Goal: Transaction & Acquisition: Download file/media

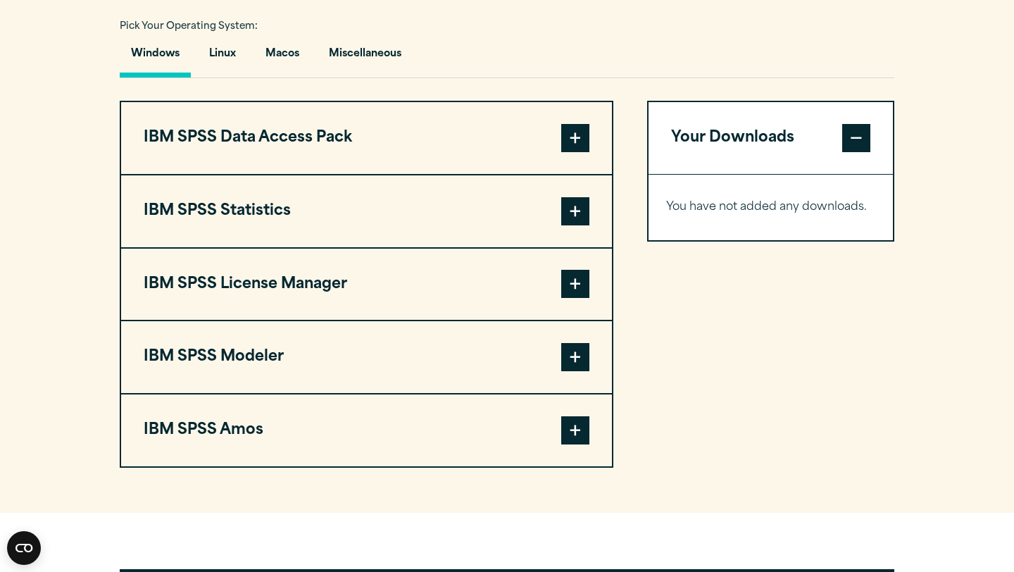
scroll to position [1044, 0]
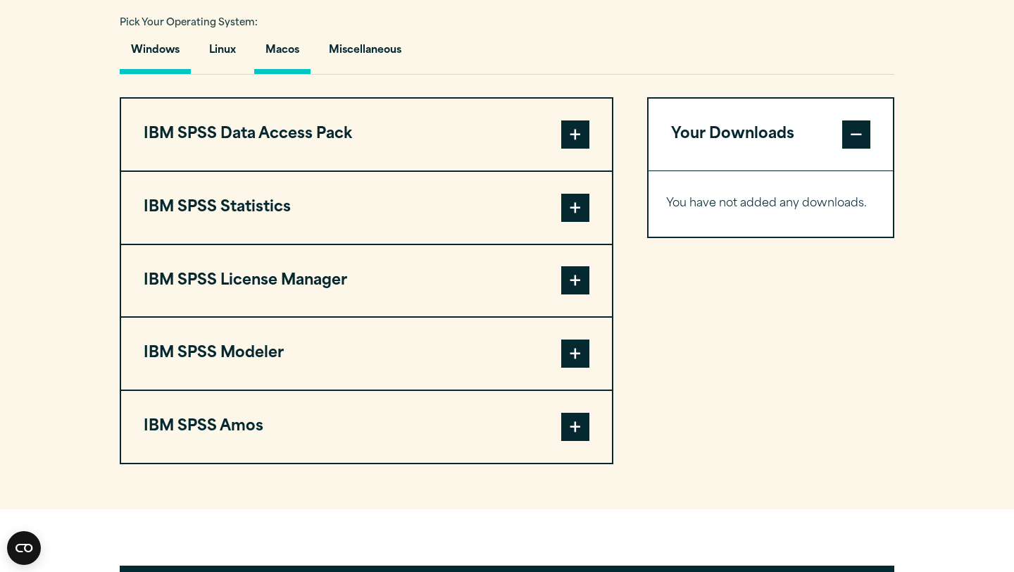
click at [283, 46] on button "Macos" at bounding box center [282, 54] width 56 height 40
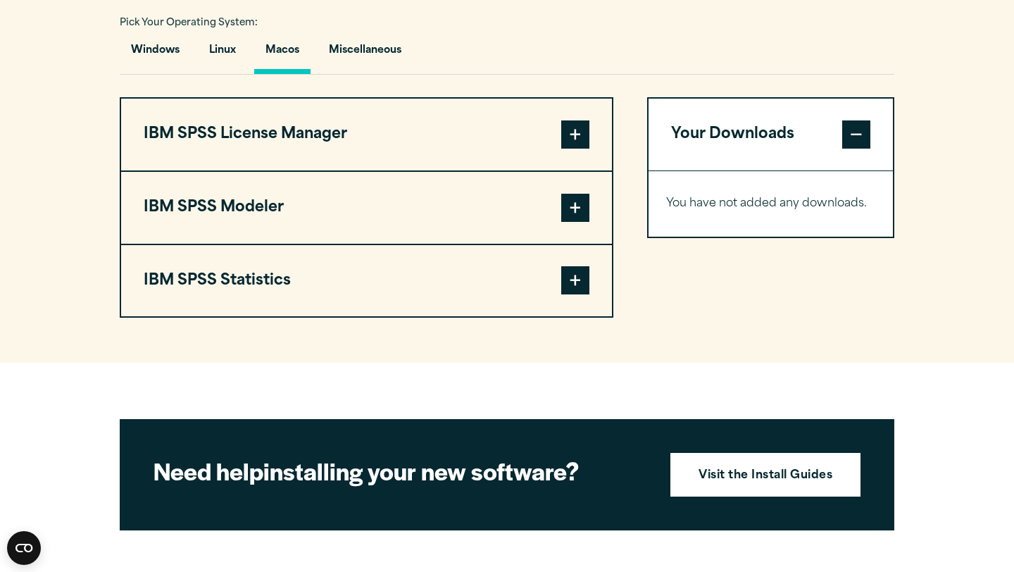
click at [575, 144] on span at bounding box center [575, 134] width 28 height 28
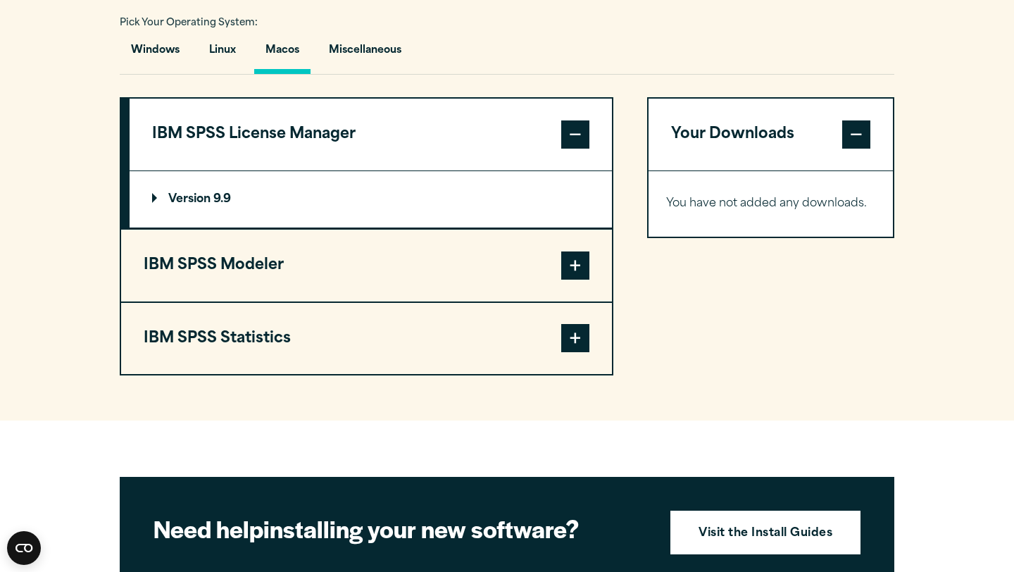
click at [565, 344] on span at bounding box center [575, 338] width 28 height 28
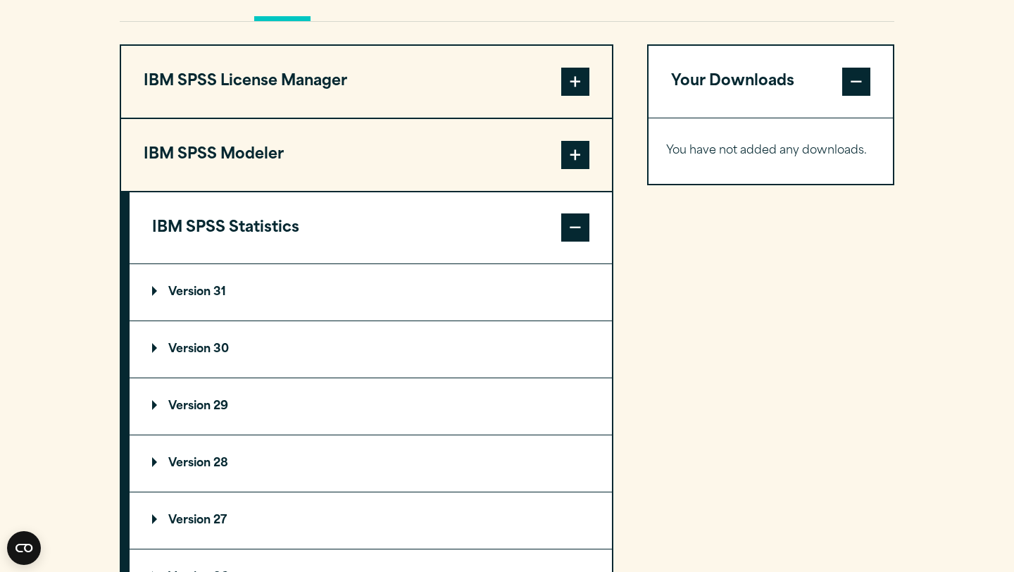
scroll to position [1120, 0]
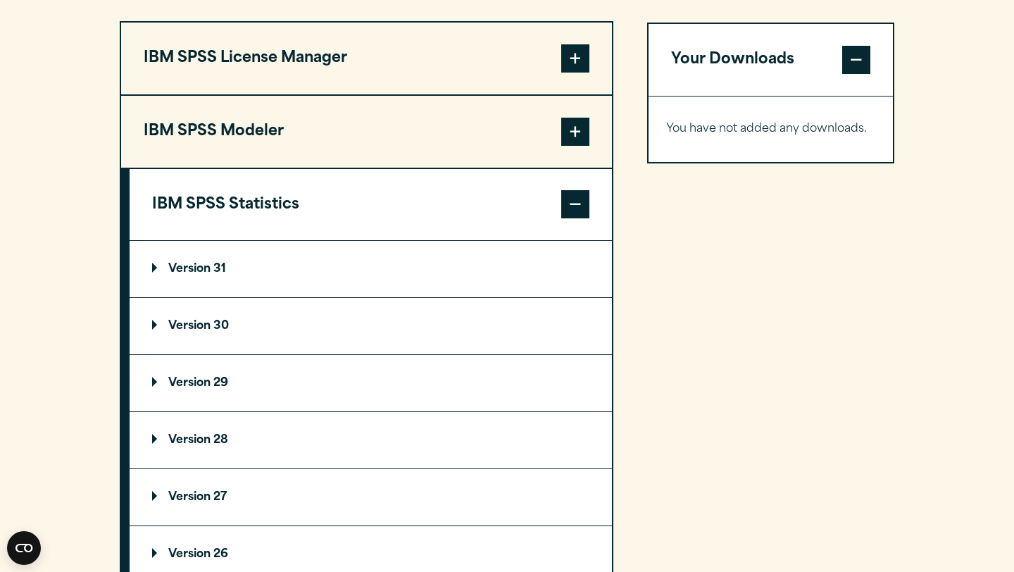
click at [199, 332] on p "Version 30" at bounding box center [190, 325] width 77 height 11
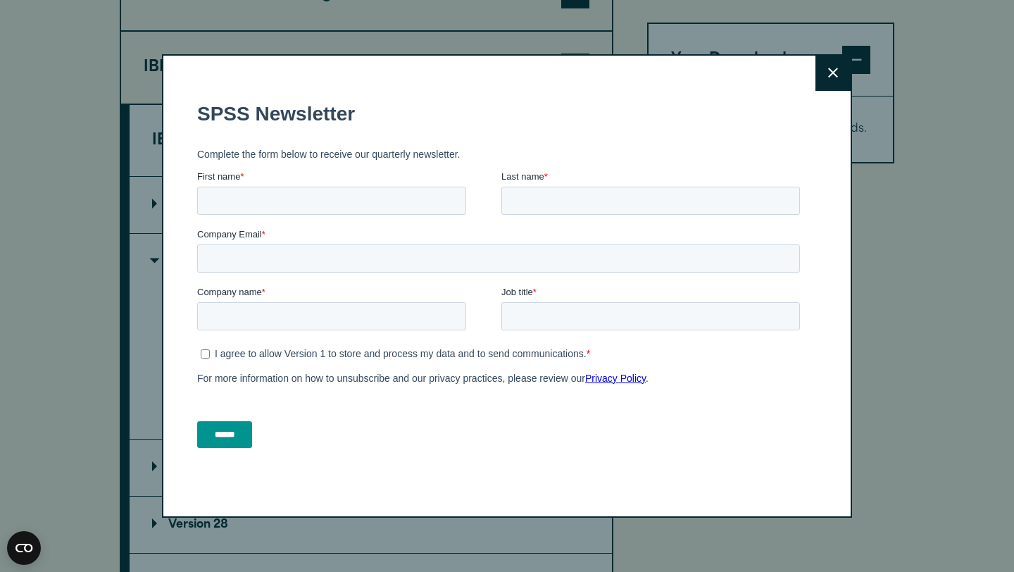
scroll to position [1194, 0]
click at [837, 82] on button "Close" at bounding box center [832, 73] width 35 height 35
click at [841, 73] on button "Close" at bounding box center [832, 73] width 35 height 35
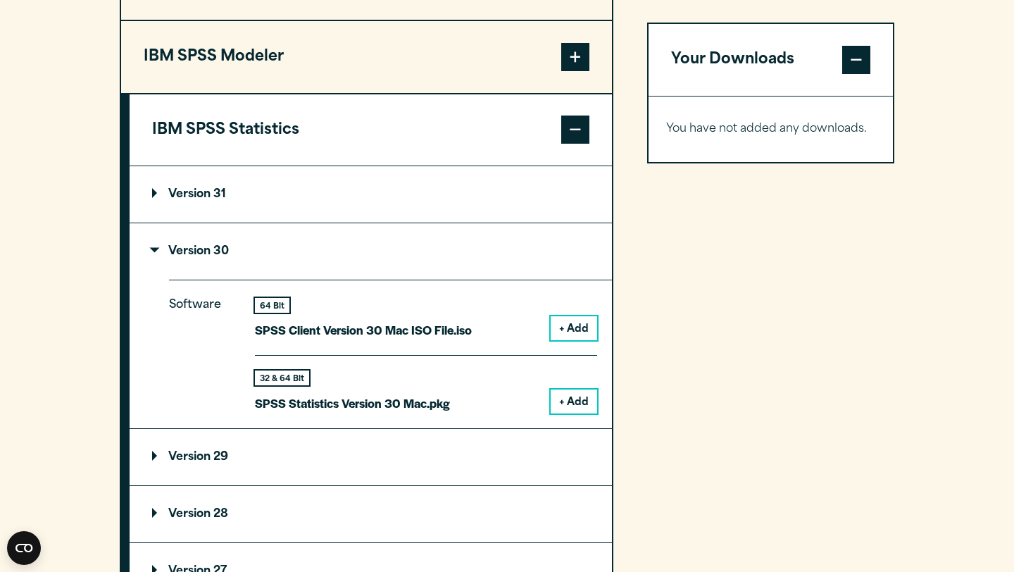
click at [577, 401] on button "+ Add" at bounding box center [574, 401] width 46 height 24
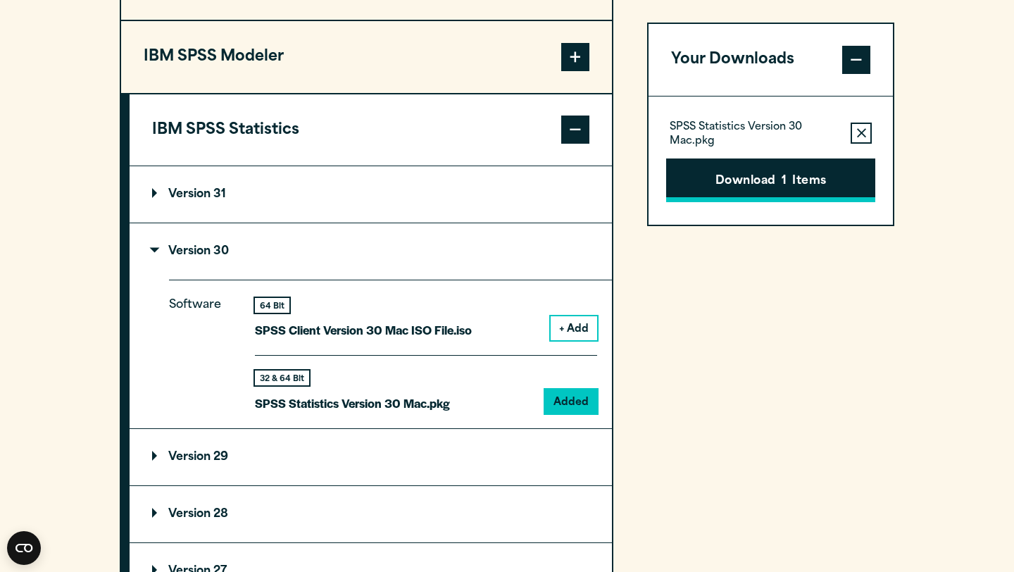
click at [794, 161] on button "Download 1 Items" at bounding box center [770, 180] width 209 height 44
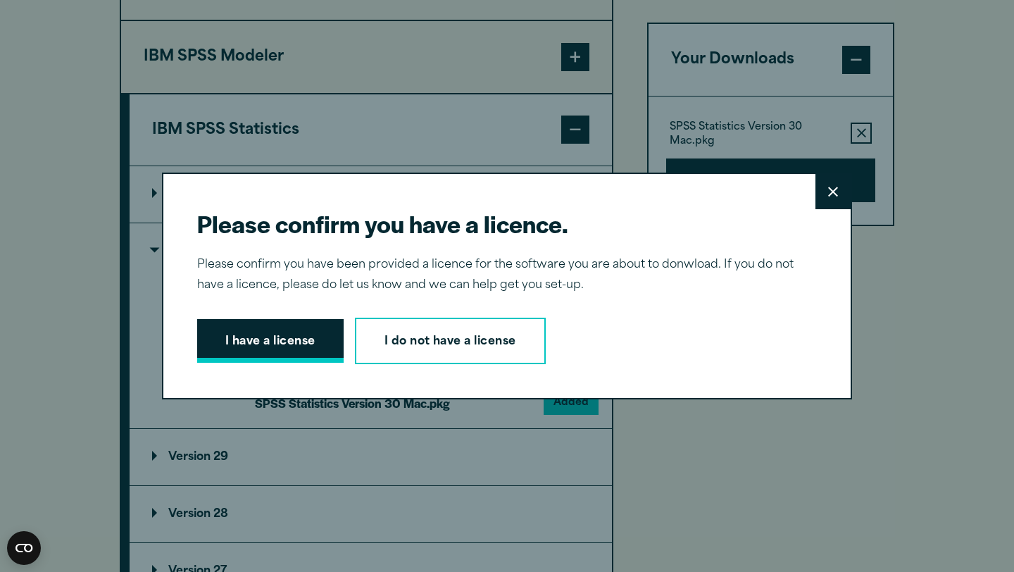
click at [326, 334] on button "I have a license" at bounding box center [270, 341] width 146 height 44
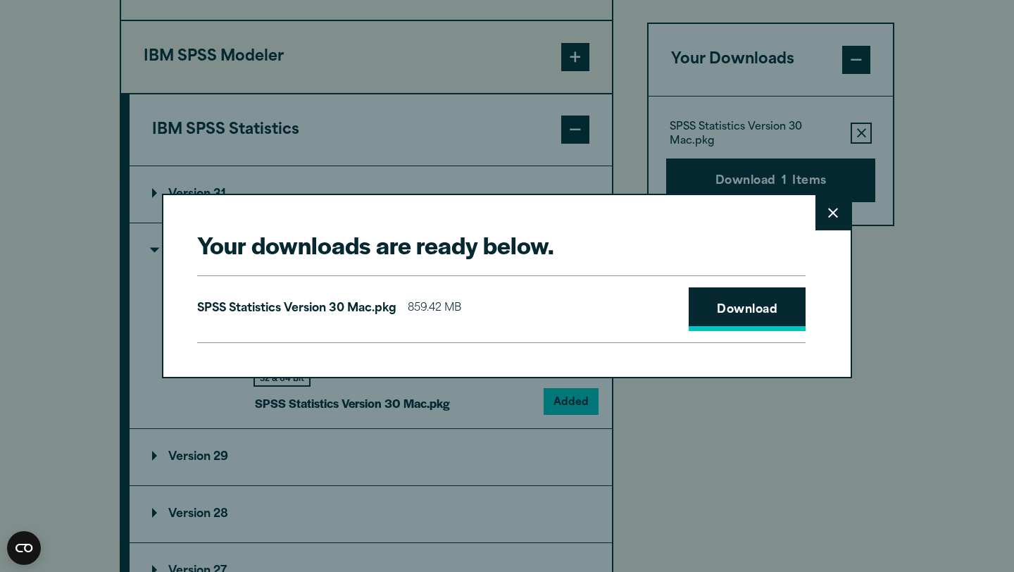
click at [727, 309] on link "Download" at bounding box center [747, 309] width 117 height 44
